Goal: Task Accomplishment & Management: Complete application form

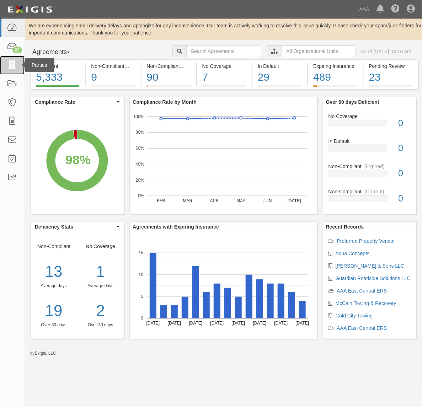
click at [11, 65] on icon at bounding box center [12, 65] width 10 height 8
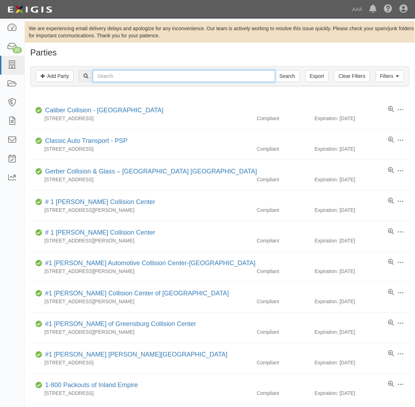
drag, startPoint x: 127, startPoint y: 76, endPoint x: 137, endPoint y: 75, distance: 10.0
click at [127, 76] on input "text" at bounding box center [184, 76] width 182 height 12
paste input "279313"
type input "279313"
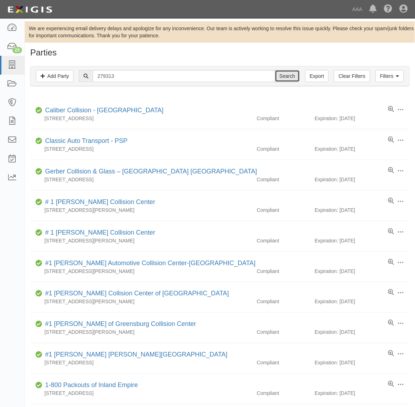
click at [292, 80] on input "Search" at bounding box center [287, 76] width 25 height 12
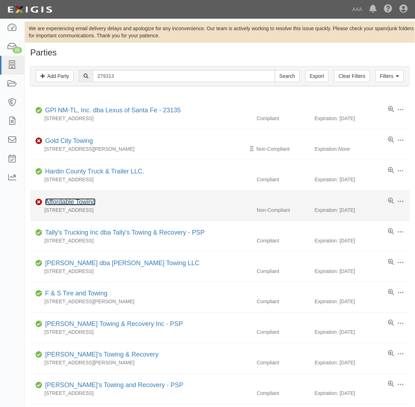
click at [86, 203] on link "Affordable Towing" at bounding box center [70, 201] width 50 height 7
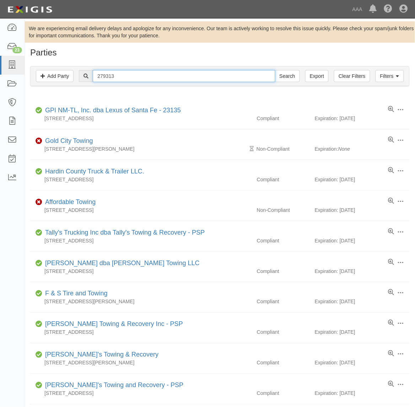
click at [130, 78] on input "279313" at bounding box center [184, 76] width 182 height 12
paste input "6"
type input "279316"
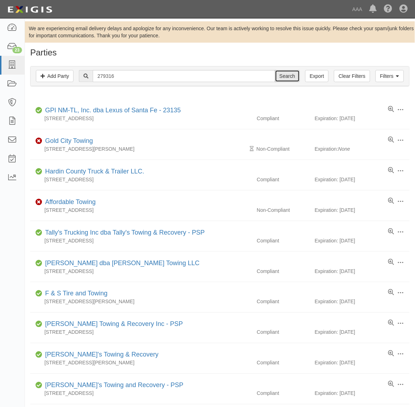
click at [289, 74] on input "Search" at bounding box center [287, 76] width 25 height 12
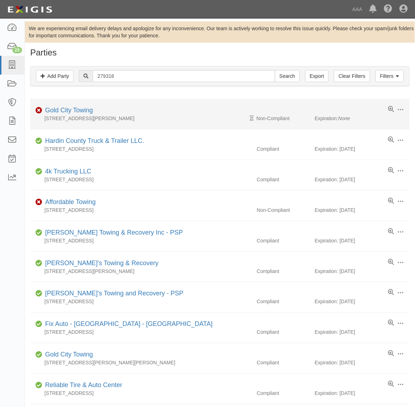
click at [80, 107] on div "Gold City Towing" at bounding box center [67, 110] width 51 height 9
click at [82, 111] on link "Gold City Towing" at bounding box center [69, 110] width 48 height 7
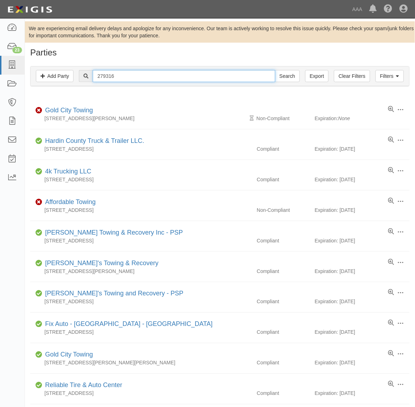
click at [125, 70] on input "279316" at bounding box center [184, 76] width 182 height 12
click at [128, 72] on input "279316" at bounding box center [184, 76] width 182 height 12
paste input "51614"
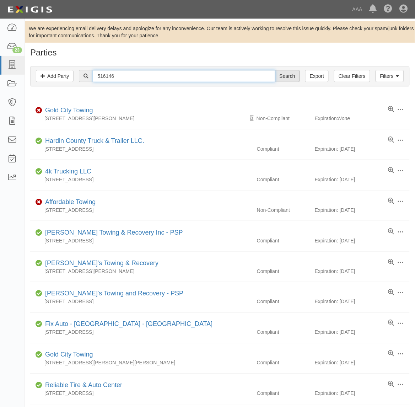
type input "516146"
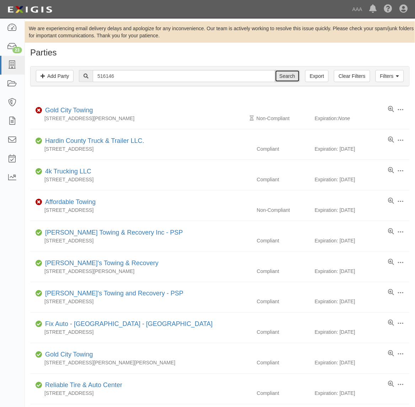
click at [287, 80] on input "Search" at bounding box center [287, 76] width 25 height 12
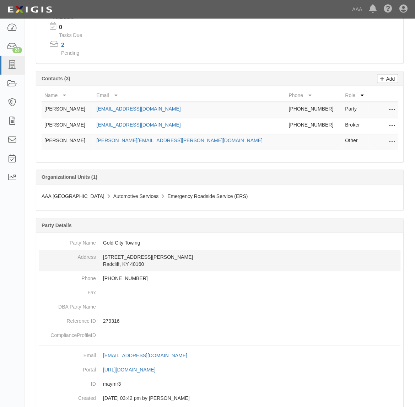
scroll to position [178, 0]
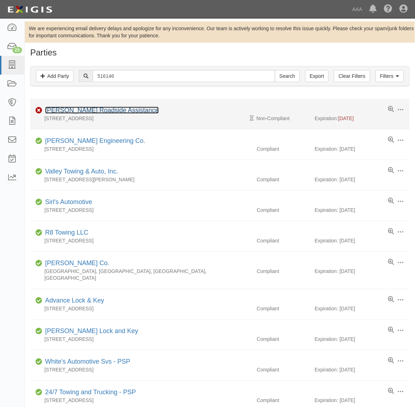
click at [109, 111] on link "[PERSON_NAME] Roadside Assistance" at bounding box center [102, 110] width 114 height 7
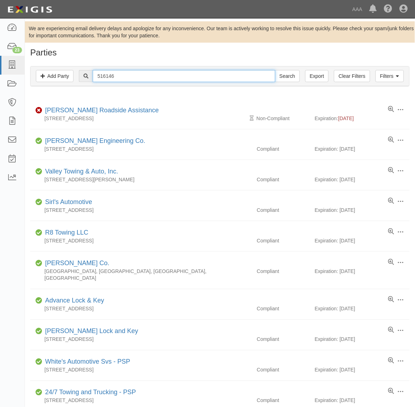
click at [126, 73] on input "516146" at bounding box center [184, 76] width 182 height 12
paste input "425"
type input "516425"
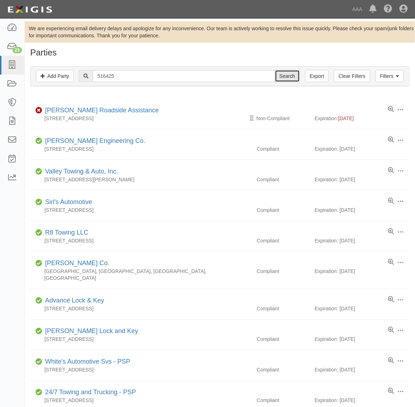
click at [278, 77] on input "Search" at bounding box center [287, 76] width 25 height 12
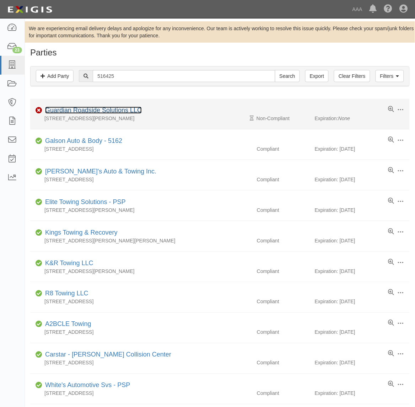
drag, startPoint x: 96, startPoint y: 111, endPoint x: 39, endPoint y: 124, distance: 58.4
click at [96, 111] on link "Guardian Roadside Solutions LLC" at bounding box center [93, 110] width 97 height 7
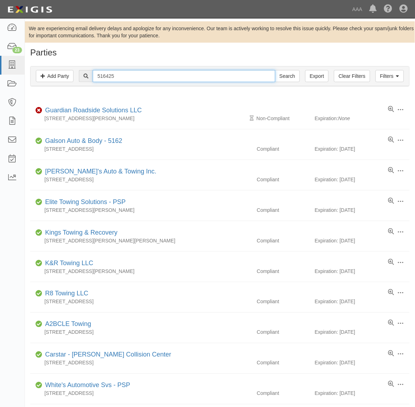
click at [129, 73] on input "516425" at bounding box center [184, 76] width 182 height 12
paste input "50266"
type input "550266"
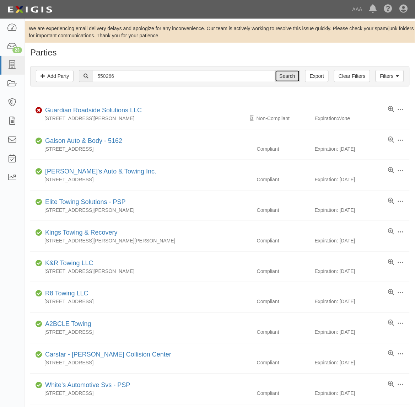
click at [294, 75] on input "Search" at bounding box center [287, 76] width 25 height 12
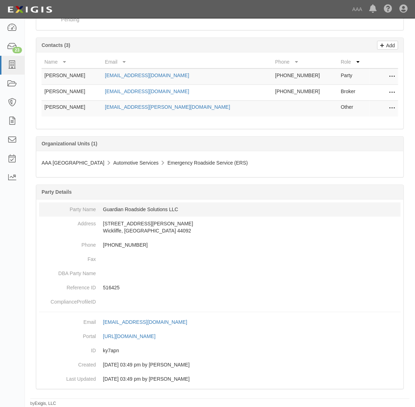
scroll to position [178, 0]
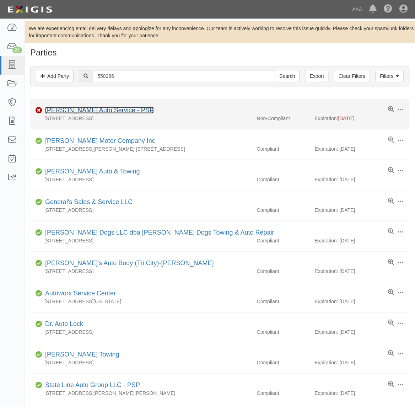
click at [98, 114] on link "[PERSON_NAME] Auto Service - PSP" at bounding box center [99, 110] width 109 height 7
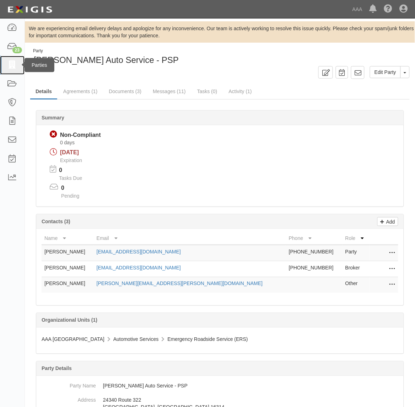
click at [13, 70] on link at bounding box center [12, 65] width 25 height 19
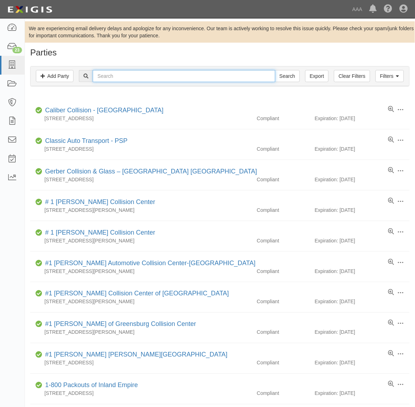
click at [124, 77] on input "text" at bounding box center [184, 76] width 182 height 12
paste input "19808"
type input "19808"
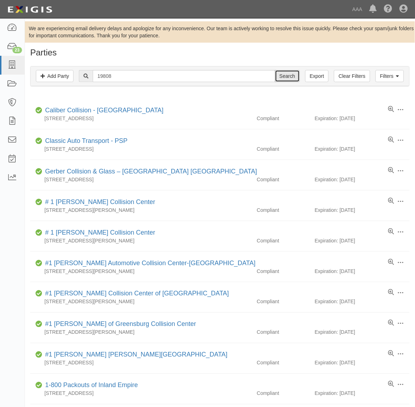
click at [293, 77] on input "Search" at bounding box center [287, 76] width 25 height 12
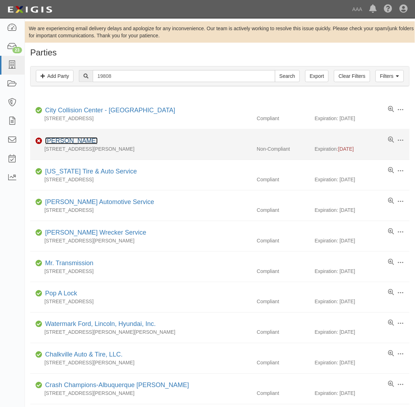
click at [66, 139] on link "[PERSON_NAME]" at bounding box center [71, 140] width 53 height 7
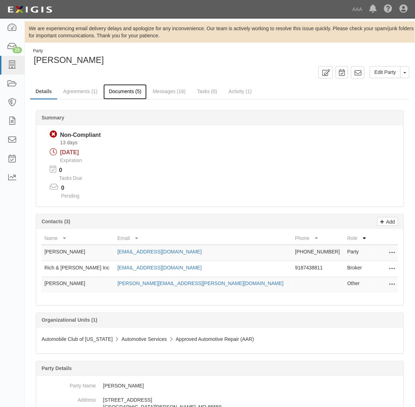
click at [128, 93] on link "Documents (5)" at bounding box center [124, 91] width 43 height 15
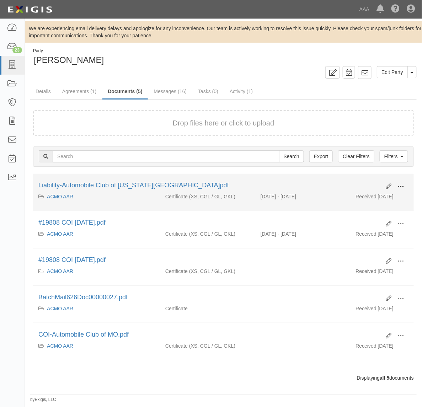
click at [402, 184] on span at bounding box center [400, 186] width 6 height 6
click at [378, 198] on link "View" at bounding box center [366, 196] width 56 height 13
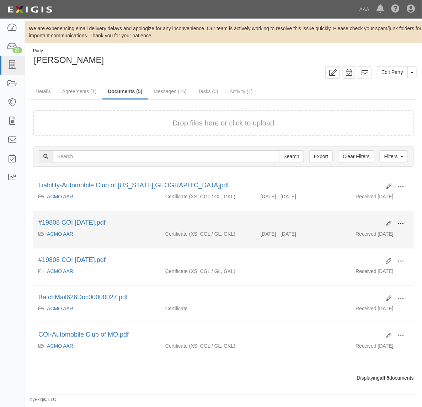
click at [398, 225] on span at bounding box center [400, 224] width 6 height 6
click at [385, 236] on link "View" at bounding box center [366, 234] width 56 height 13
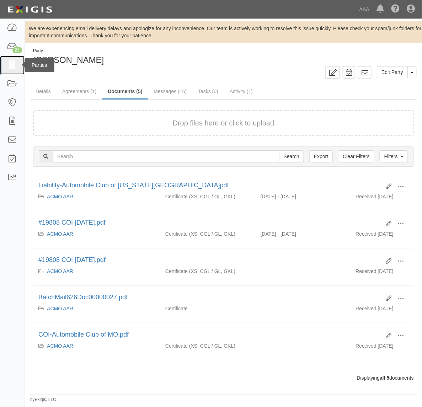
click at [14, 64] on icon at bounding box center [12, 65] width 10 height 8
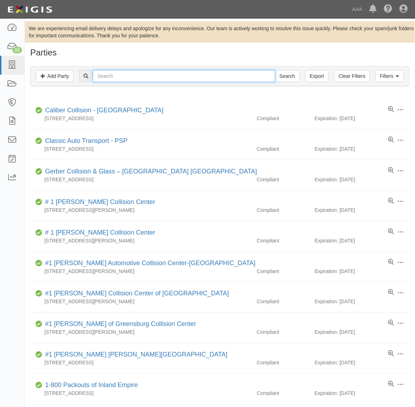
click at [120, 77] on input "text" at bounding box center [184, 76] width 182 height 12
type input "510999"
click at [275, 70] on input "Search" at bounding box center [287, 76] width 25 height 12
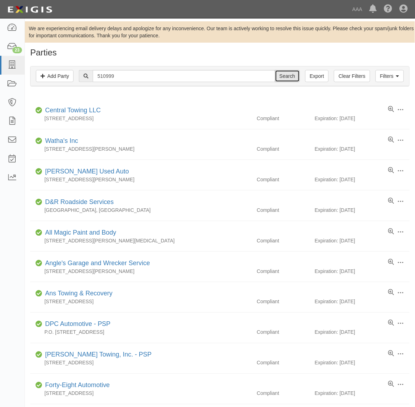
click at [289, 75] on input "Search" at bounding box center [287, 76] width 25 height 12
click at [62, 76] on link "Add Party" at bounding box center [55, 76] width 38 height 12
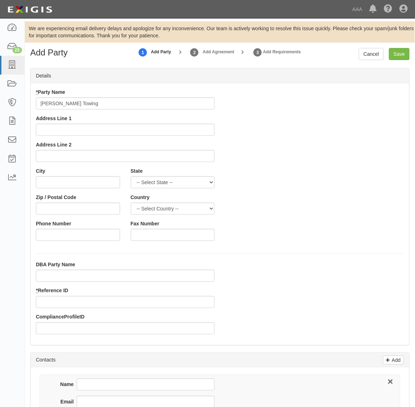
type input "[PERSON_NAME] Towing"
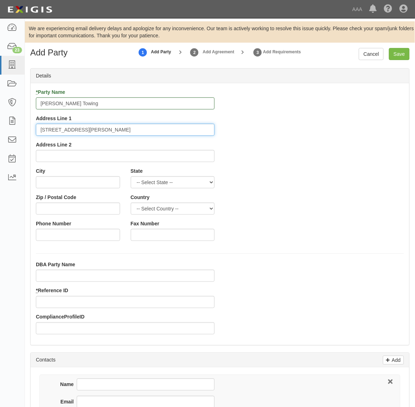
type input "1021 Ralston Rd"
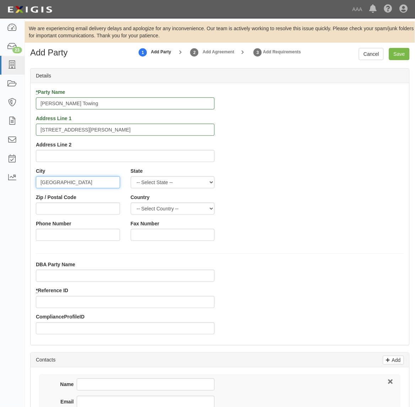
type input "West Union"
select select "OH"
type input "0"
type input "45693"
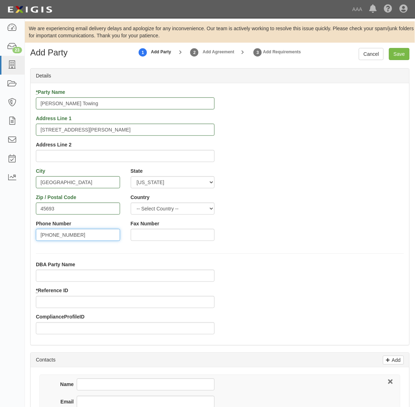
type input "937-544-1390"
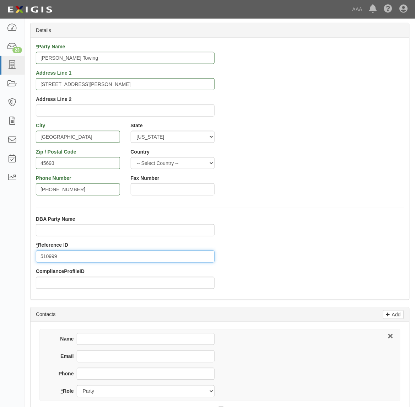
scroll to position [89, 0]
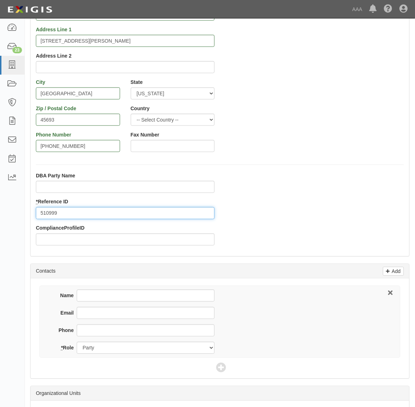
type input "510999"
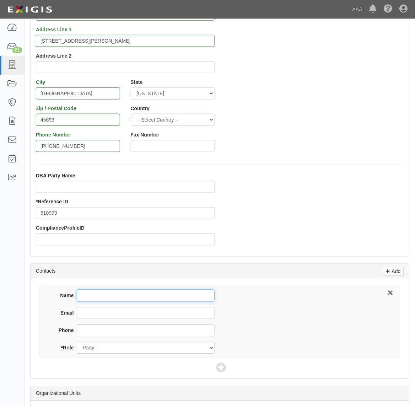
click at [118, 299] on input "Name" at bounding box center [146, 295] width 138 height 12
type input "Troy Wisecup"
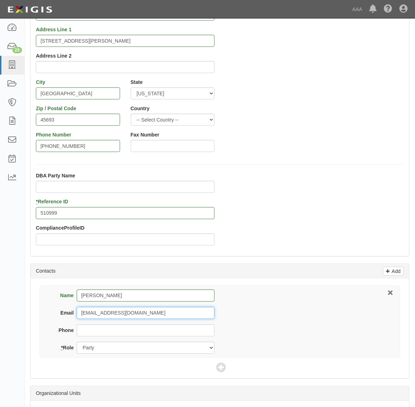
type input "wisecuptowing823@gmail.com"
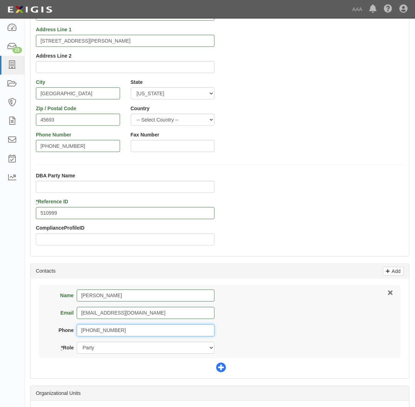
type input "937-544-1390"
click at [225, 368] on icon at bounding box center [221, 368] width 10 height 10
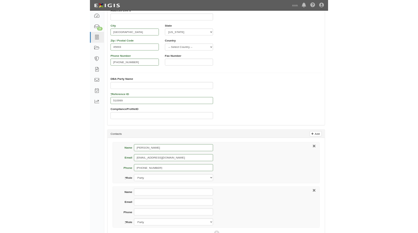
scroll to position [222, 0]
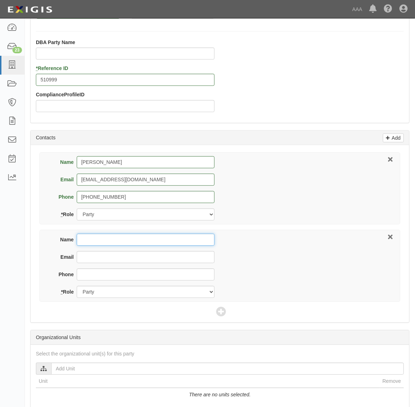
click at [107, 242] on input "Name" at bounding box center [146, 240] width 138 height 12
type input "Eric Tapp"
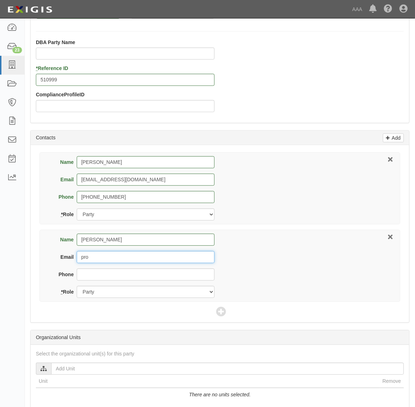
type input "pro"
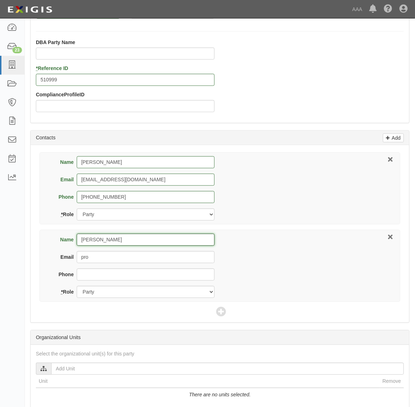
click at [107, 242] on input "Eric Tapp" at bounding box center [146, 240] width 138 height 12
type input "Progressive"
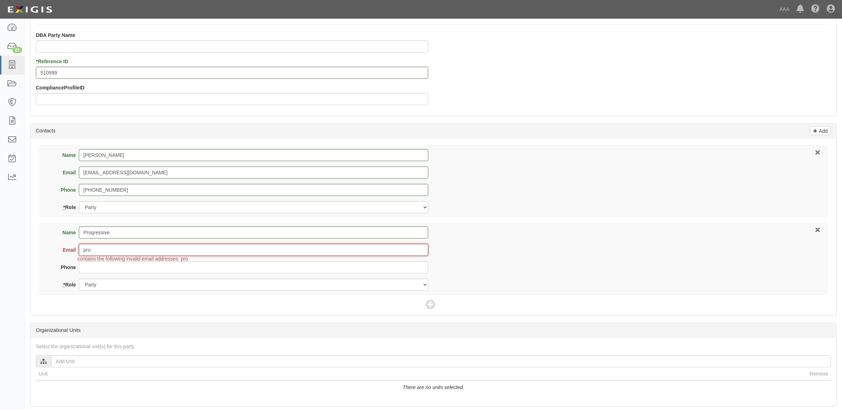
click at [132, 245] on input "pro" at bounding box center [253, 250] width 349 height 12
click at [131, 246] on input "pro" at bounding box center [253, 250] width 349 height 12
paste input "hmcelroy@amfam.com"
type input "hmcelroy@amfam.com"
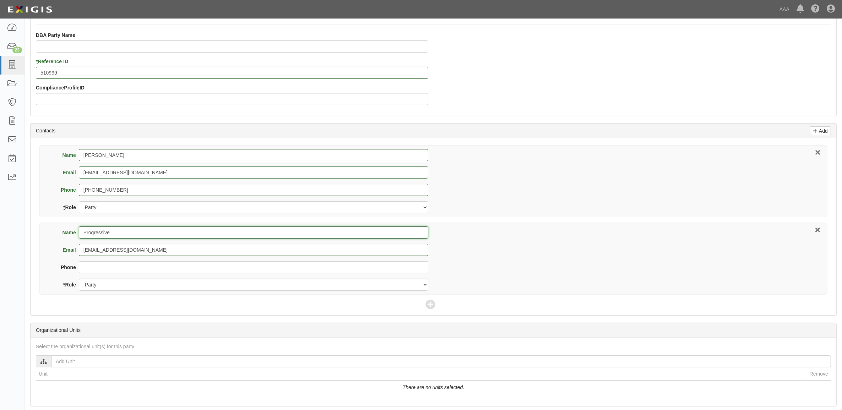
click at [140, 234] on input "Progressive" at bounding box center [253, 233] width 349 height 12
click at [140, 233] on input "Progressive" at bounding box center [253, 233] width 349 height 12
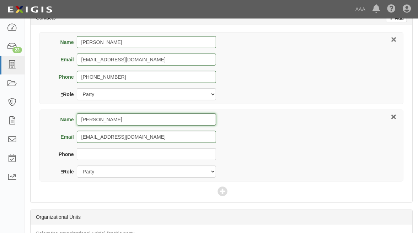
scroll to position [355, 0]
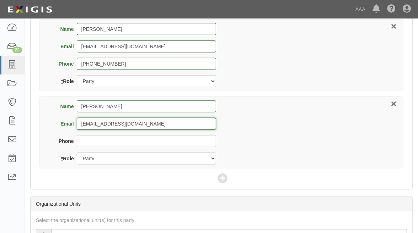
click at [141, 125] on input "hmcelroy@amfam.com" at bounding box center [146, 124] width 139 height 12
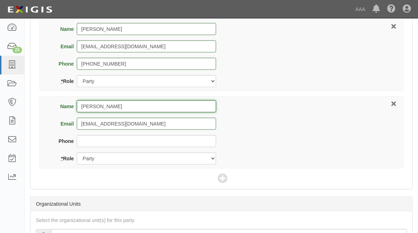
click at [125, 104] on input "Heidi McE" at bounding box center [146, 106] width 139 height 12
type input "Heidi McElroy"
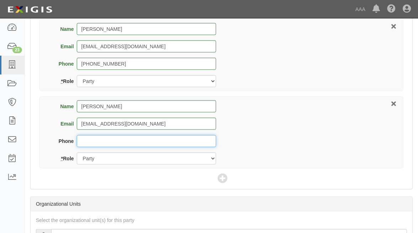
click at [112, 146] on input "Phone" at bounding box center [146, 141] width 139 height 12
paste input "937-378-9550"
type input "937-378-9550"
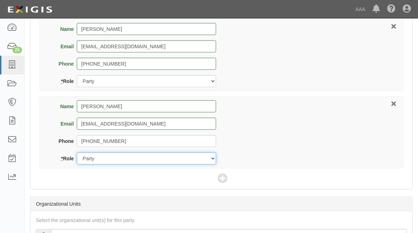
drag, startPoint x: 140, startPoint y: 159, endPoint x: 142, endPoint y: 162, distance: 3.8
click at [140, 159] on select "Party Broker Other" at bounding box center [146, 159] width 139 height 12
select select "Broker"
click at [77, 153] on select "Party Broker Other" at bounding box center [146, 159] width 139 height 12
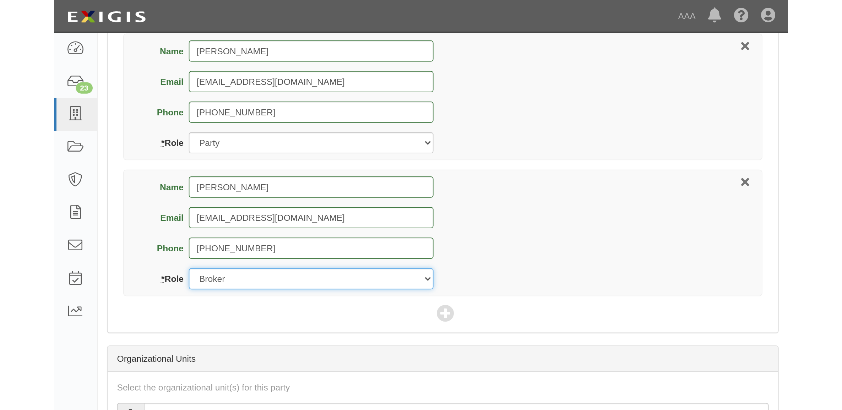
scroll to position [306, 0]
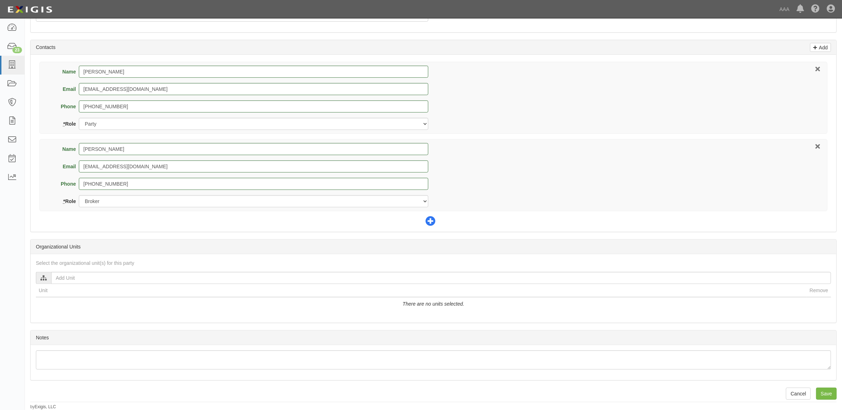
click at [414, 221] on icon at bounding box center [430, 222] width 10 height 10
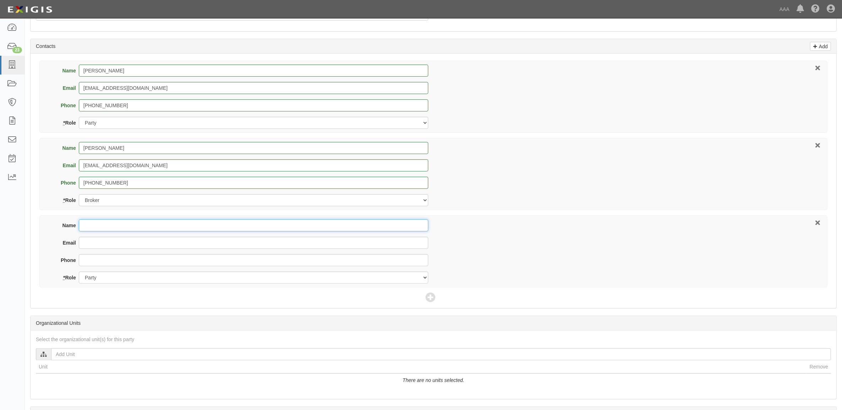
click at [125, 227] on input "Name" at bounding box center [253, 225] width 349 height 12
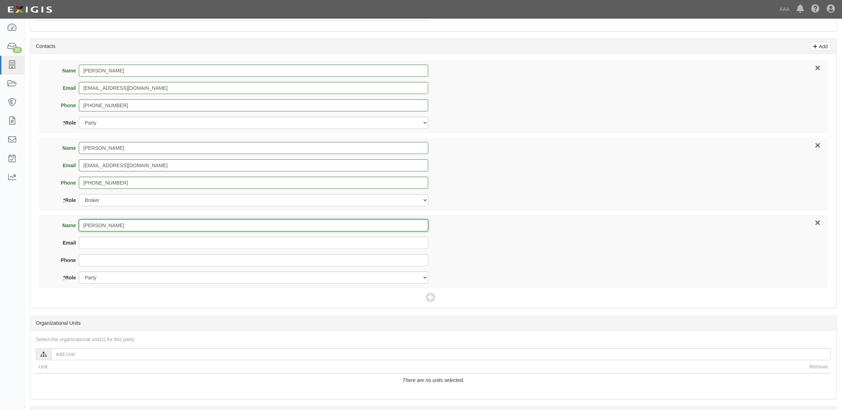
click at [126, 224] on div "Name Troy Wisecup Email wisecuptowing823@gmail.com Phone 937-544-1390 * Role Pa…" at bounding box center [433, 174] width 795 height 227
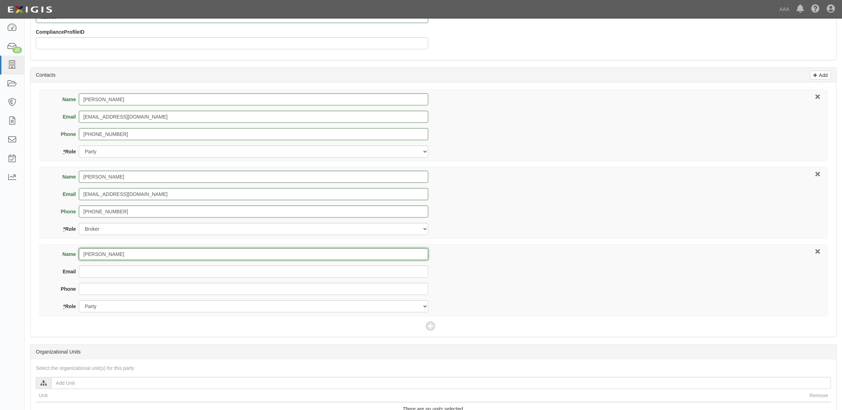
scroll to position [262, 0]
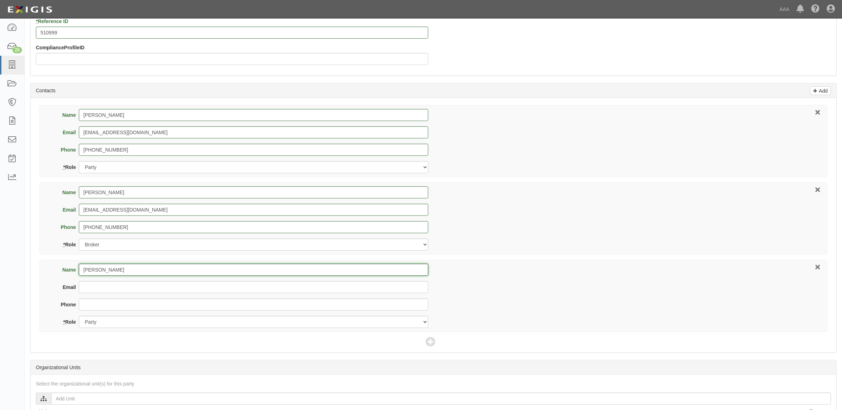
type input "Vaughan Jones"
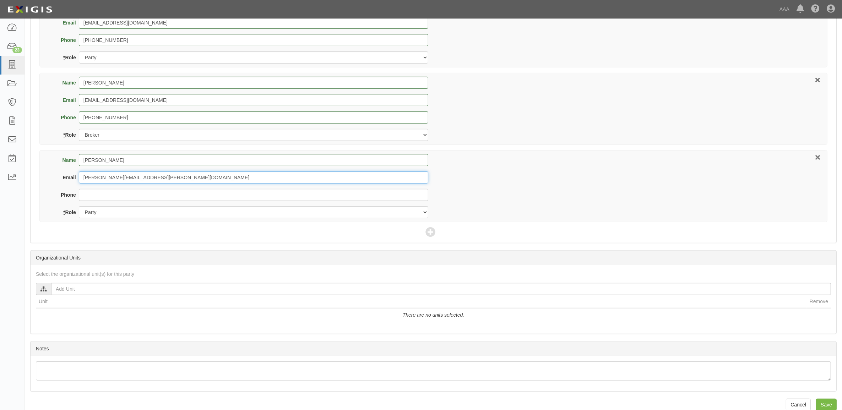
scroll to position [384, 0]
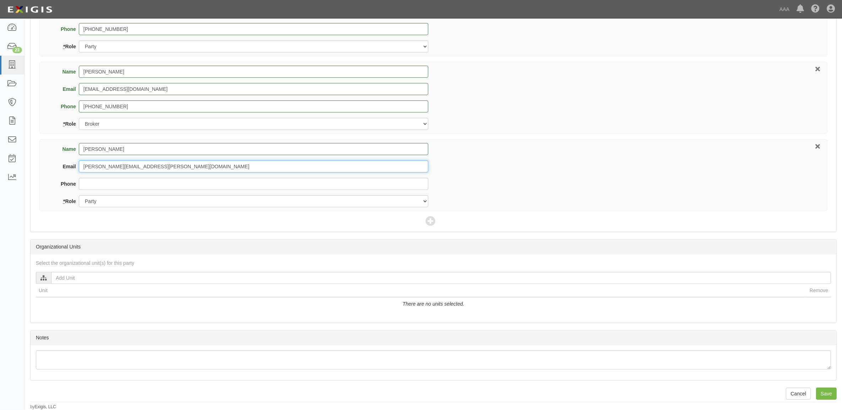
type input "jones.vaughan@ace.aaa.com"
click at [134, 201] on select "Party Broker Other" at bounding box center [253, 201] width 349 height 12
select select "Other"
click at [79, 195] on select "Party Broker Other" at bounding box center [253, 201] width 349 height 12
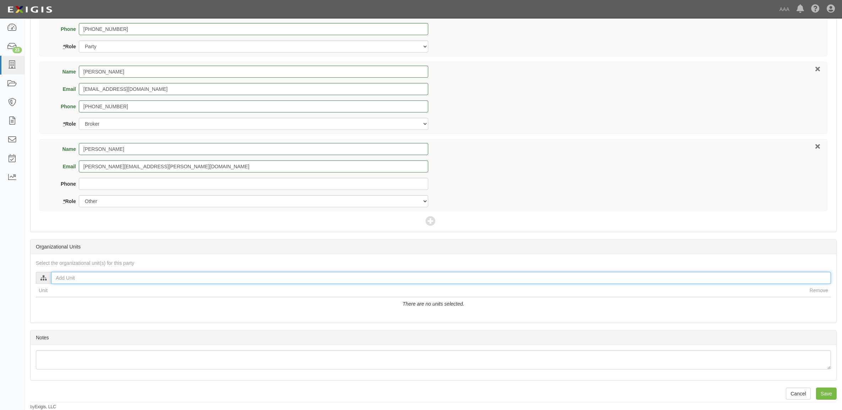
click at [114, 281] on input "text" at bounding box center [441, 278] width 780 height 12
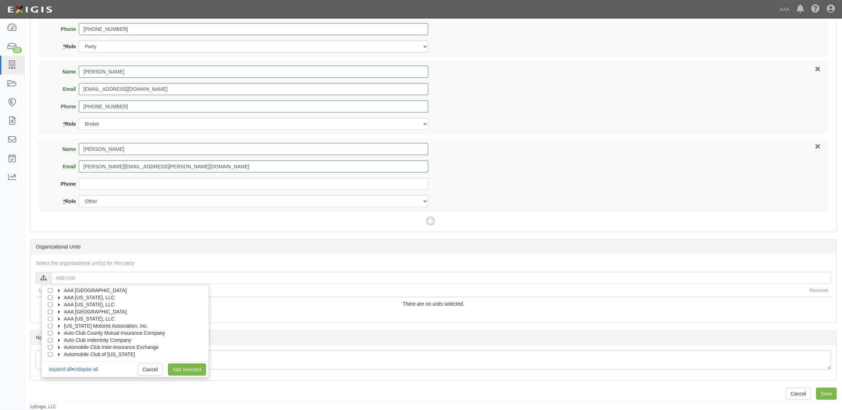
click at [62, 290] on icon at bounding box center [59, 290] width 5 height 3
click at [67, 297] on icon at bounding box center [66, 298] width 5 height 3
click at [63, 303] on input "Emergency Roadside Service (ERS)" at bounding box center [63, 305] width 5 height 5
checkbox input "true"
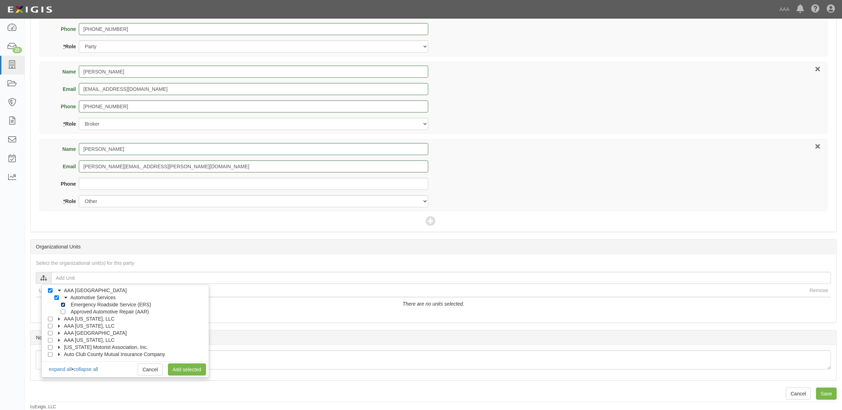
checkbox input "true"
click at [190, 370] on link "Add selected" at bounding box center [187, 370] width 38 height 12
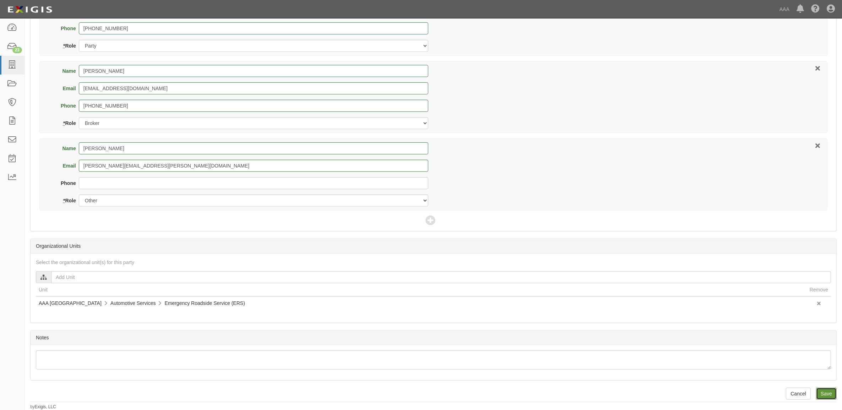
click at [414, 395] on input "Save" at bounding box center [826, 394] width 21 height 12
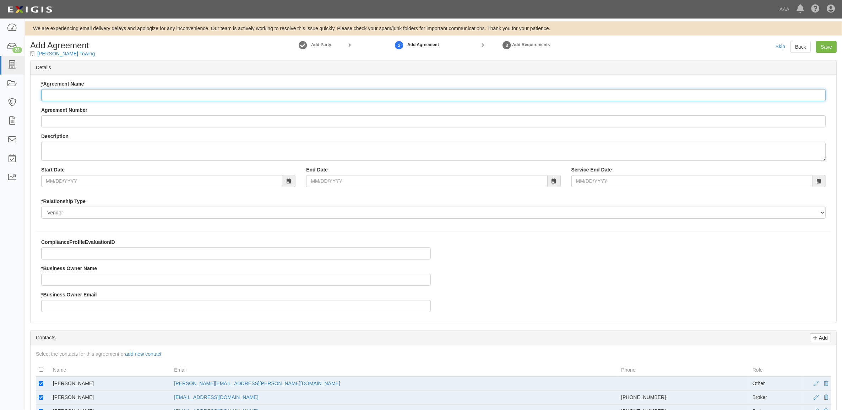
click at [122, 93] on input "* Agreement Name" at bounding box center [433, 95] width 784 height 12
paste input "AAA East Central ERS"
type input "AAA East Central ERS"
click at [78, 285] on input "* Business Owner Name" at bounding box center [236, 280] width 390 height 12
type input "Vaughan Jones"
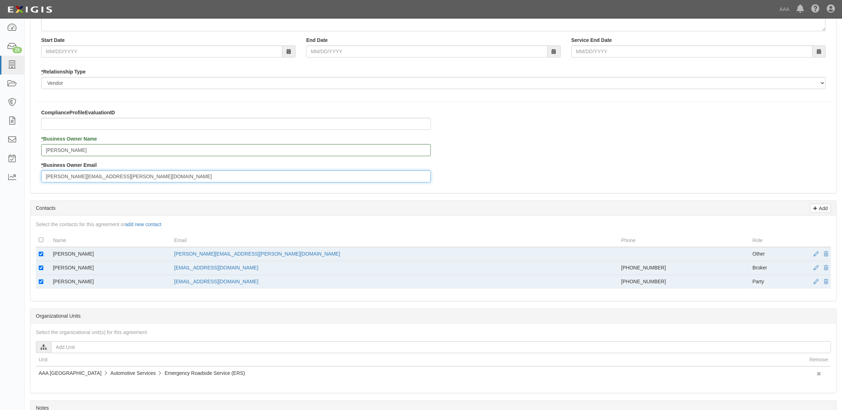
scroll to position [133, 0]
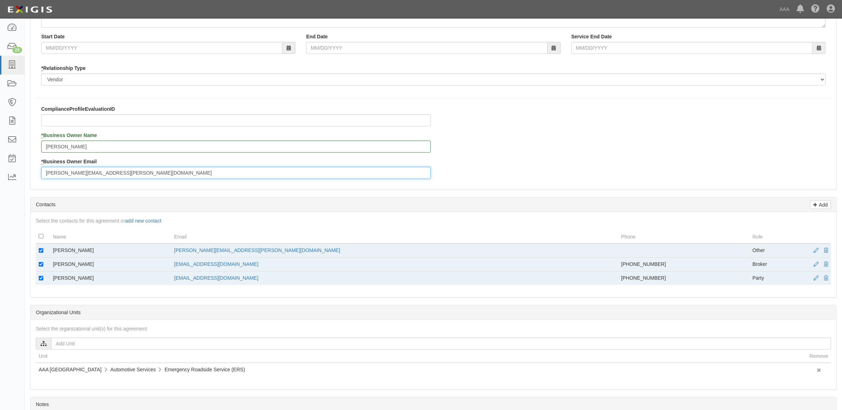
type input "jones.vaughan@ace.aaa.com"
click at [41, 251] on input "checkbox" at bounding box center [41, 250] width 5 height 5
checkbox input "false"
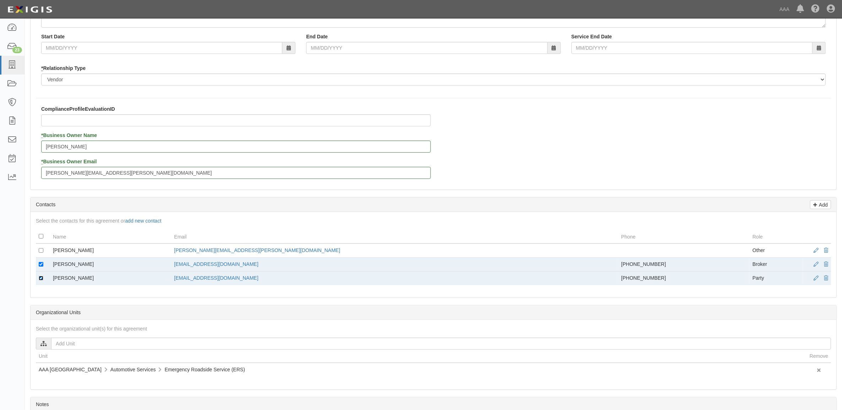
click at [41, 279] on input "checkbox" at bounding box center [41, 278] width 5 height 5
checkbox input "false"
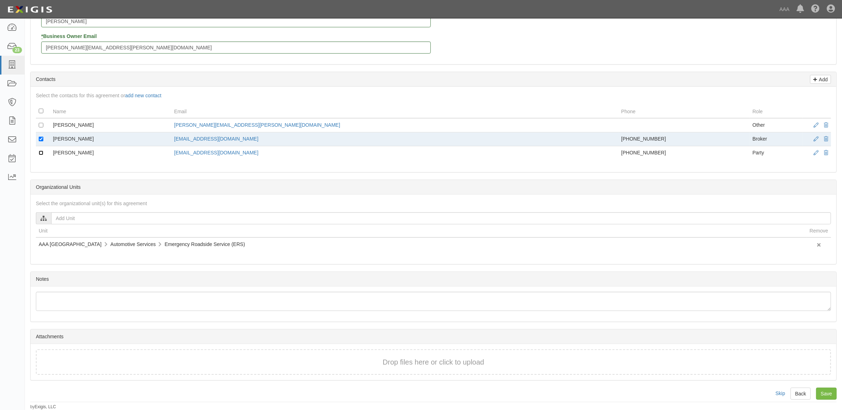
scroll to position [260, 0]
click at [830, 395] on input "Save" at bounding box center [826, 394] width 21 height 12
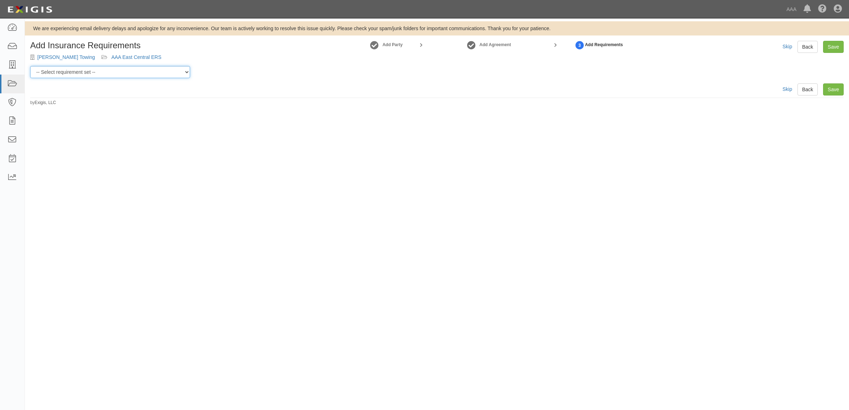
click at [92, 66] on select "-- Select requirement set -- AAA East Central AAR AAA East Central ERS AAA East…" at bounding box center [110, 72] width 160 height 12
select select "16670"
click at [30, 66] on select "-- Select requirement set -- AAA East Central AAR AAA East Central ERS AAA East…" at bounding box center [110, 72] width 160 height 12
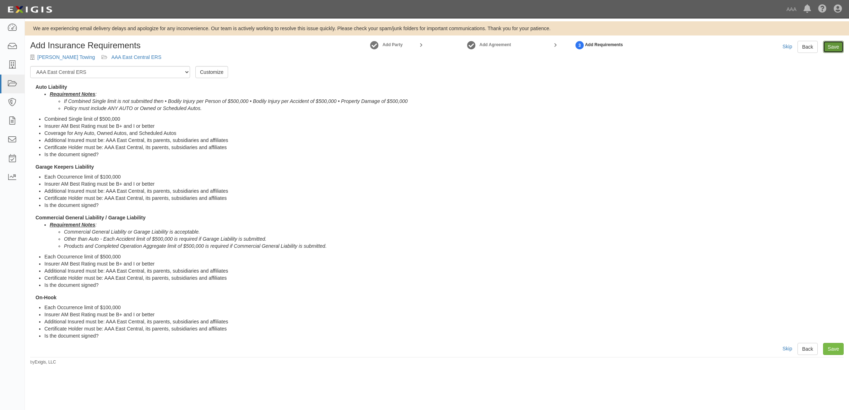
click at [826, 45] on link "Save" at bounding box center [833, 47] width 21 height 12
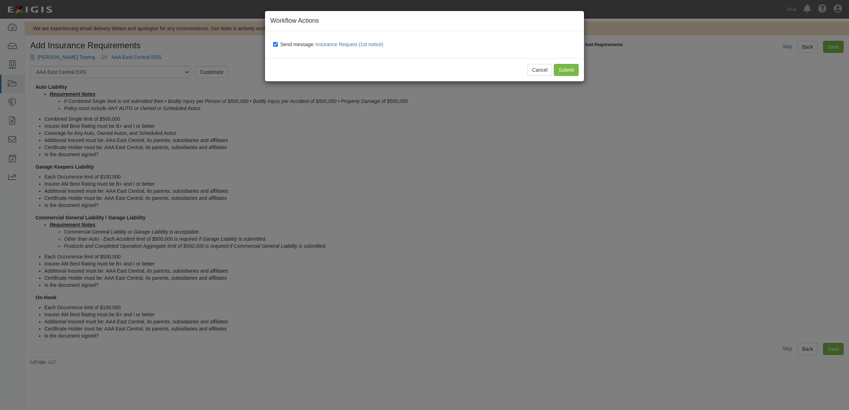
drag, startPoint x: 301, startPoint y: 45, endPoint x: 306, endPoint y: 45, distance: 5.0
click at [300, 45] on span "Send message: Insurance Request (1st notice)" at bounding box center [333, 45] width 106 height 6
click at [278, 45] on input "Send message: Insurance Request (1st notice)" at bounding box center [275, 45] width 5 height 6
checkbox input "false"
click at [564, 69] on input "Submit" at bounding box center [566, 70] width 25 height 12
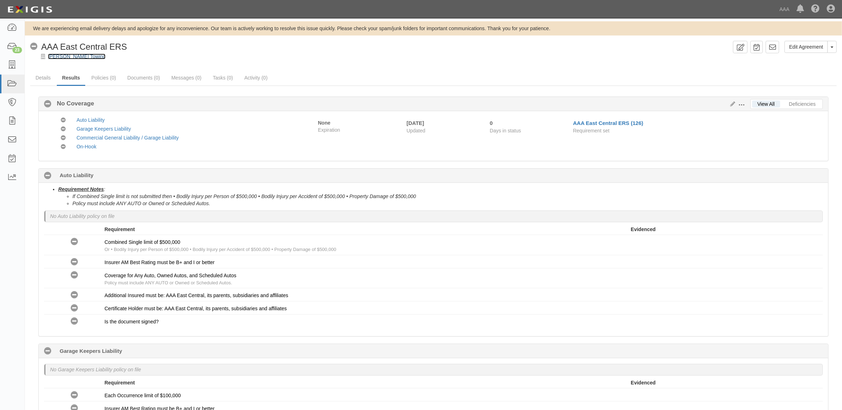
click at [64, 54] on link "[PERSON_NAME] Towing" at bounding box center [77, 57] width 58 height 6
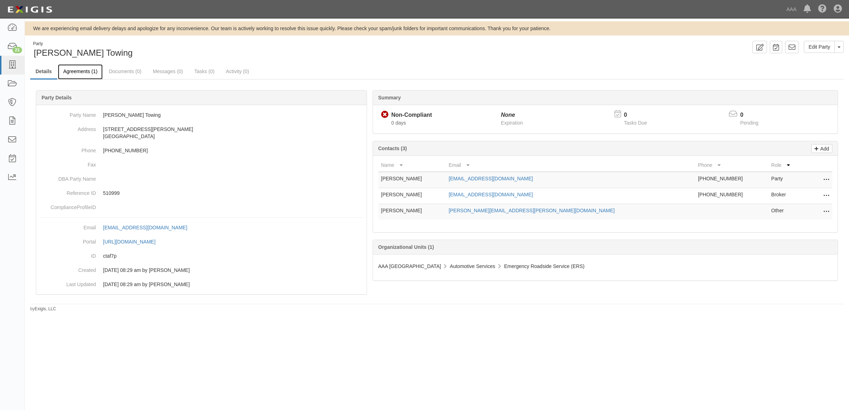
click at [89, 69] on link "Agreements (1)" at bounding box center [80, 71] width 45 height 15
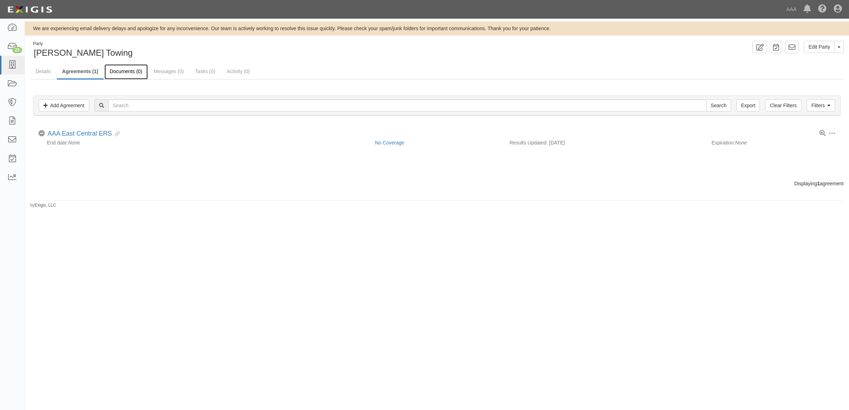
click at [130, 72] on link "Documents (0)" at bounding box center [125, 71] width 43 height 15
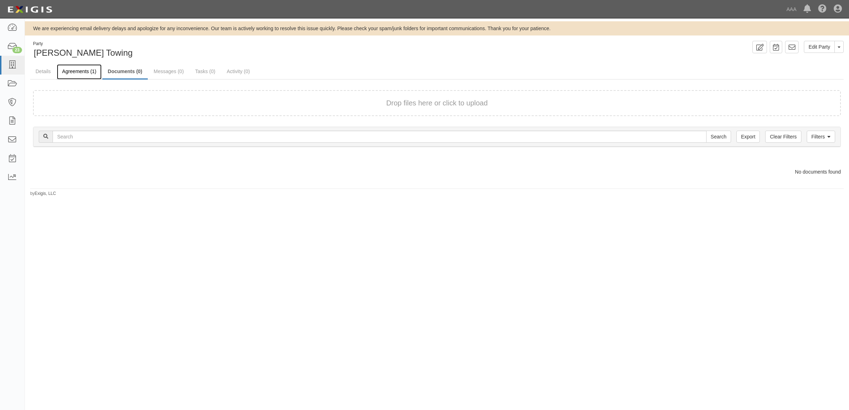
click at [75, 76] on link "Agreements (1)" at bounding box center [79, 71] width 45 height 15
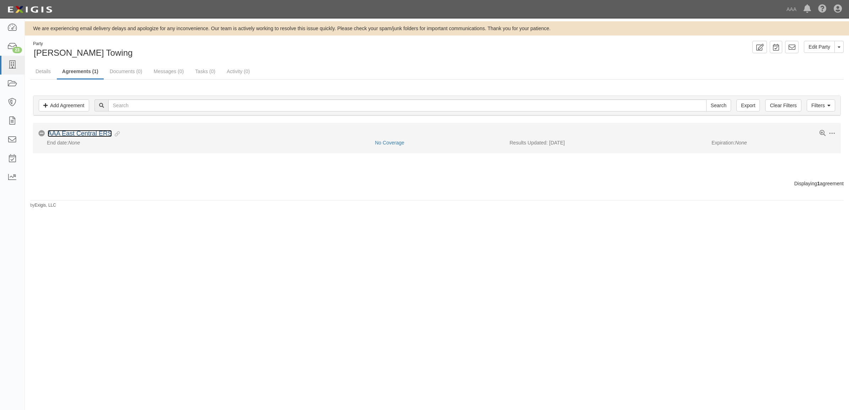
click at [77, 134] on link "AAA East Central ERS" at bounding box center [80, 133] width 64 height 7
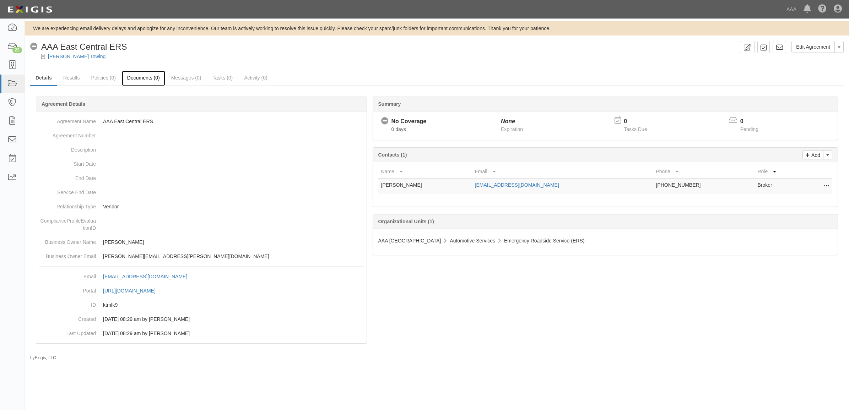
drag, startPoint x: 141, startPoint y: 77, endPoint x: 136, endPoint y: 83, distance: 8.8
click at [141, 77] on link "Documents (0)" at bounding box center [143, 78] width 43 height 15
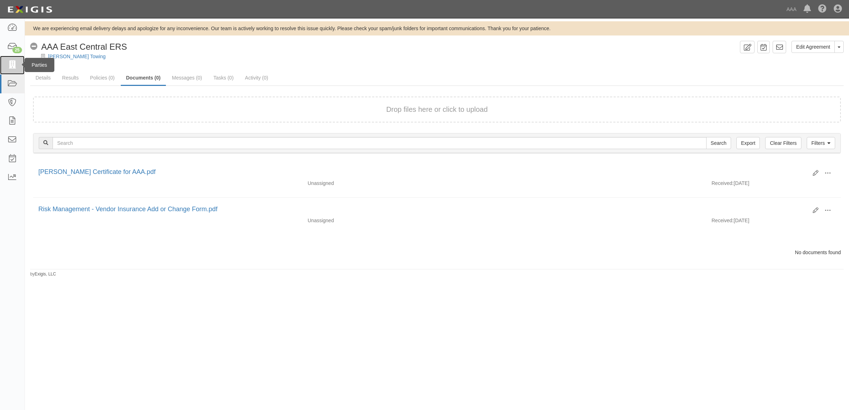
click at [6, 66] on link at bounding box center [12, 65] width 25 height 19
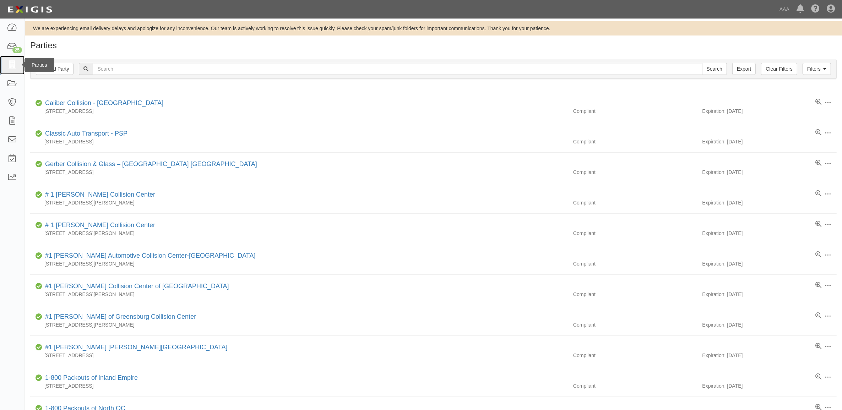
click at [7, 63] on icon at bounding box center [12, 65] width 10 height 8
click at [12, 27] on icon at bounding box center [12, 28] width 10 height 8
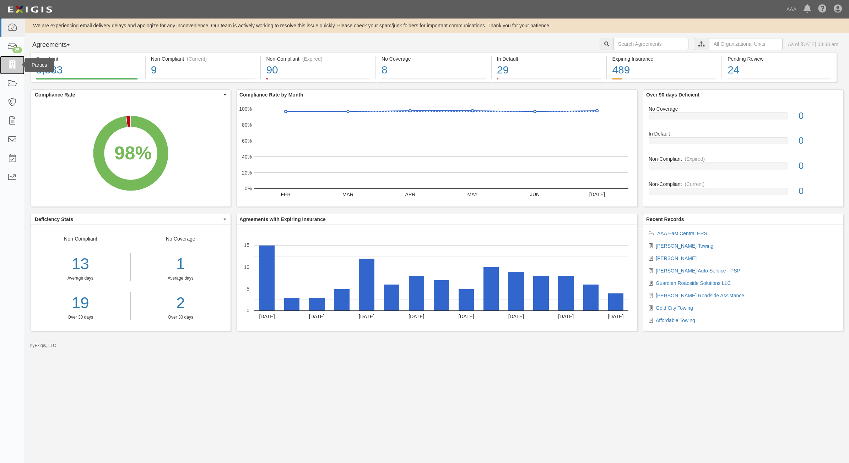
click at [13, 63] on icon at bounding box center [12, 65] width 10 height 8
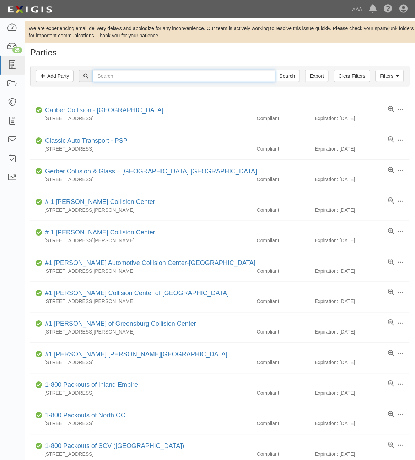
click at [163, 72] on input "text" at bounding box center [184, 76] width 182 height 12
paste input "19808"
type input "19808"
click at [285, 80] on input "Search" at bounding box center [287, 76] width 25 height 12
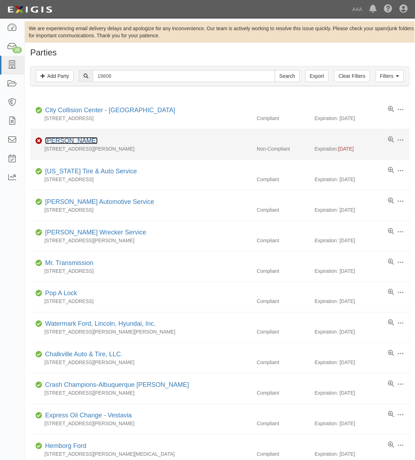
click at [83, 142] on link "[PERSON_NAME]" at bounding box center [71, 140] width 53 height 7
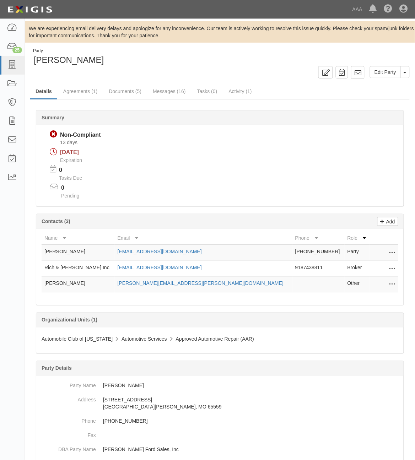
click at [129, 99] on div "Summary Non-Compliant Non-Compliant 13 days 08/01/2025 Expiration 0 Tasks Due 0…" at bounding box center [219, 109] width 379 height 21
click at [130, 91] on link "Documents (5)" at bounding box center [124, 91] width 43 height 15
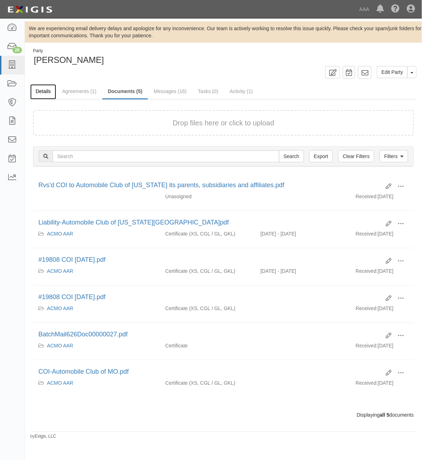
click at [43, 93] on link "Details" at bounding box center [43, 91] width 26 height 15
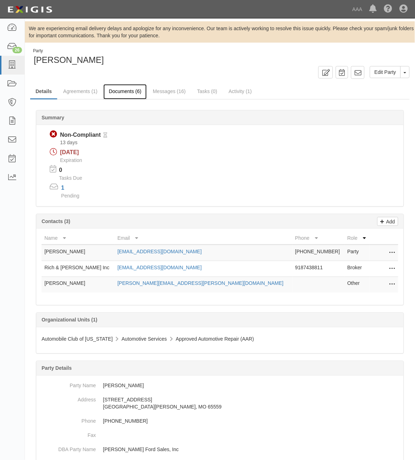
click at [125, 92] on link "Documents (6)" at bounding box center [124, 91] width 43 height 15
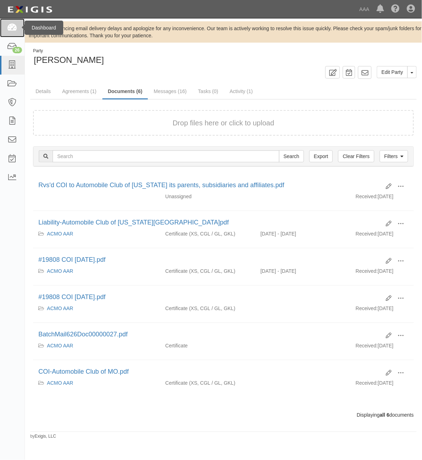
click at [16, 22] on link at bounding box center [12, 27] width 25 height 19
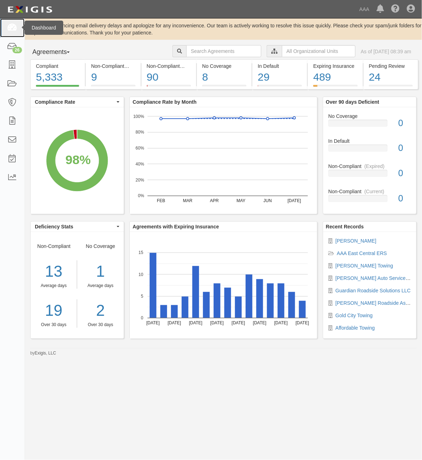
click at [16, 33] on link at bounding box center [12, 27] width 25 height 19
click at [10, 67] on icon at bounding box center [12, 65] width 10 height 8
